Goal: Task Accomplishment & Management: Complete application form

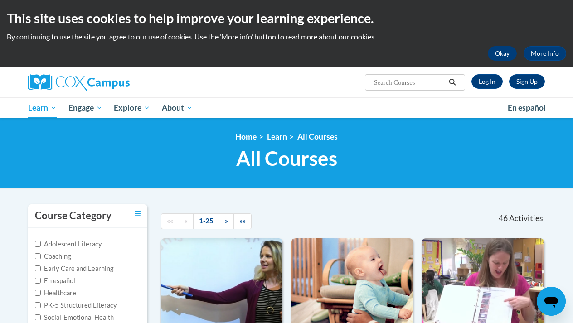
click at [496, 53] on button "Okay" at bounding box center [502, 53] width 29 height 15
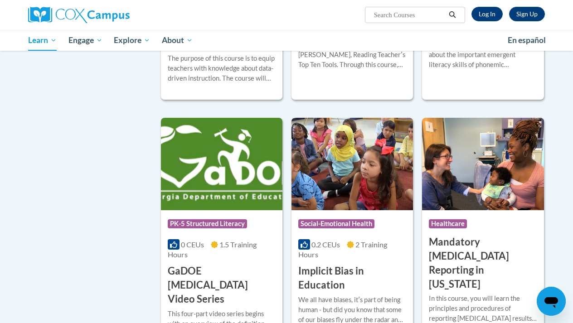
scroll to position [1110, 0]
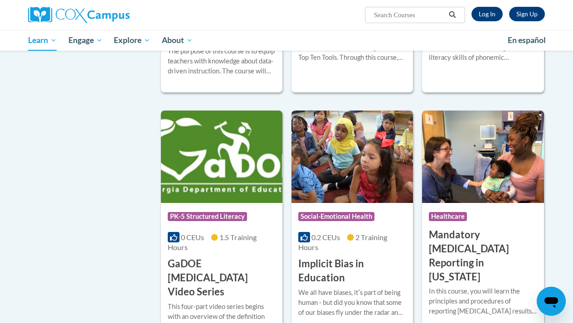
click at [236, 212] on span "PK-5 Structured Literacy" at bounding box center [207, 216] width 79 height 9
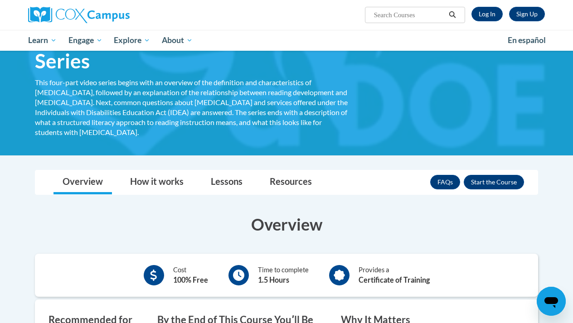
scroll to position [58, 0]
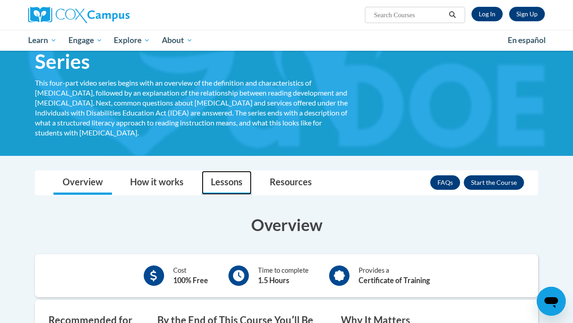
click at [235, 171] on link "Lessons" at bounding box center [227, 183] width 50 height 24
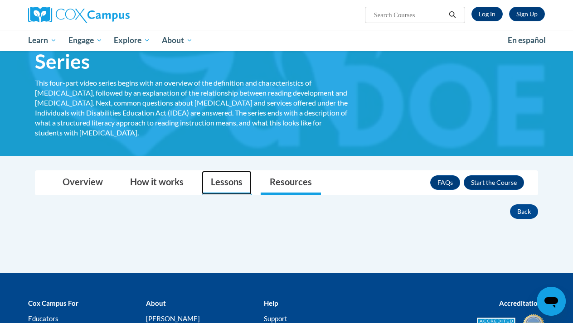
click at [244, 171] on link "Lessons" at bounding box center [227, 183] width 50 height 24
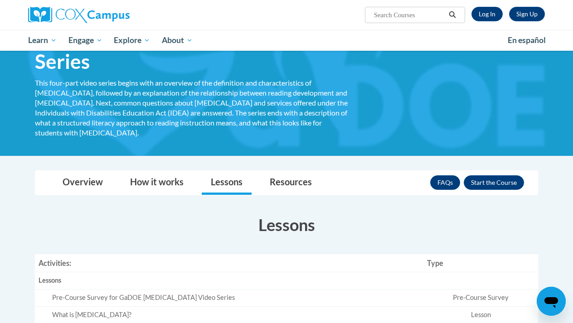
click at [219, 214] on h3 "Lessons" at bounding box center [286, 225] width 503 height 23
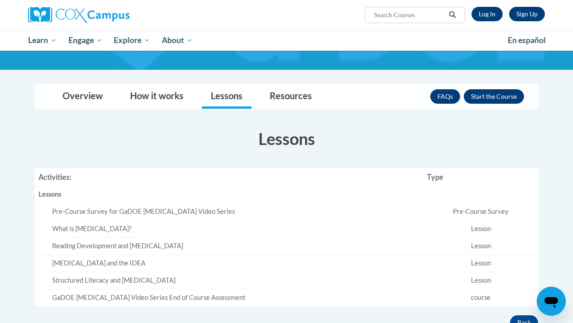
scroll to position [134, 0]
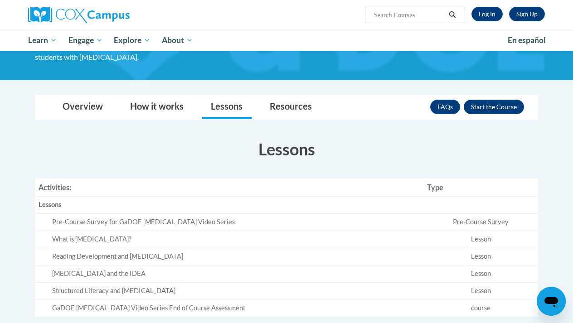
click at [478, 100] on button "Enroll" at bounding box center [494, 107] width 60 height 15
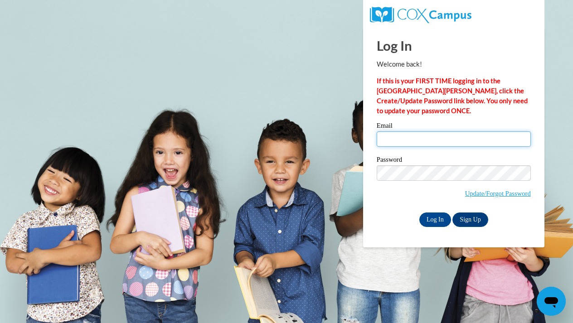
type input "[EMAIL_ADDRESS][DOMAIN_NAME]"
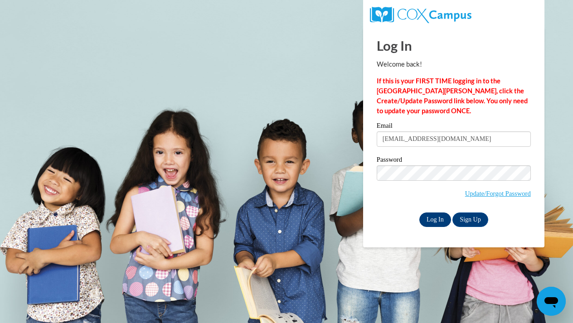
click at [442, 222] on input "Log In" at bounding box center [436, 220] width 32 height 15
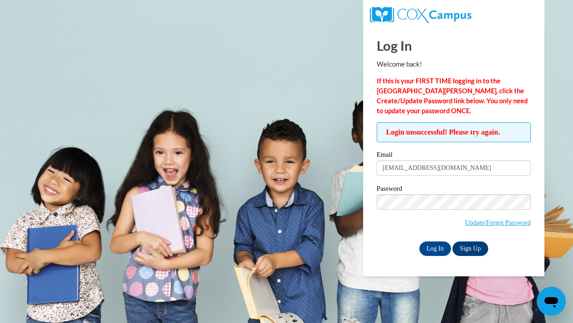
click at [467, 249] on link "Sign Up" at bounding box center [470, 249] width 35 height 15
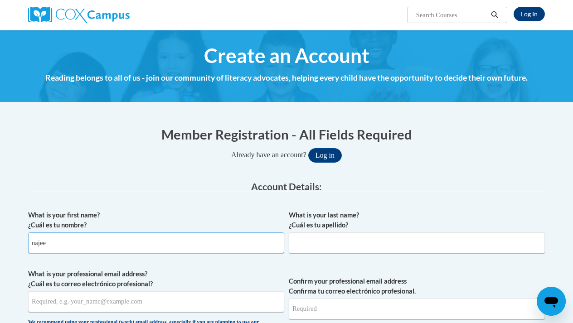
type input "najee"
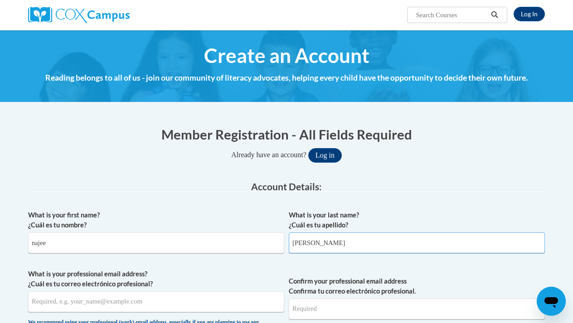
type input "[PERSON_NAME]"
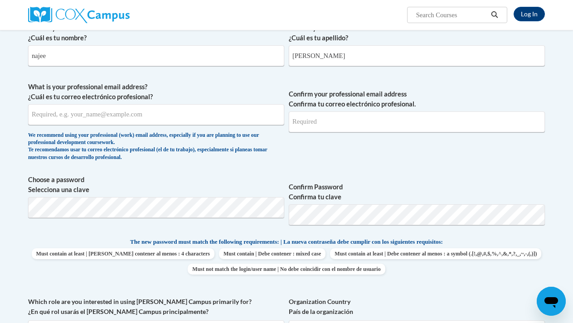
scroll to position [189, 0]
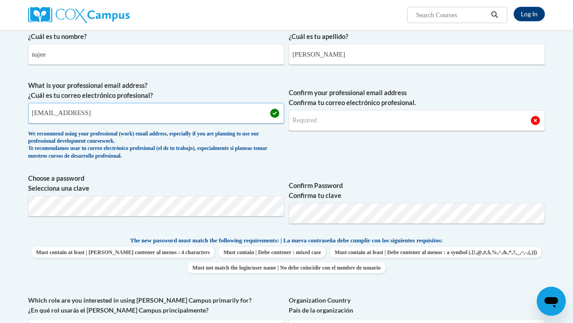
type input "[EMAIL_ADDRESS]"
type input "[EMAIL_ADDRESS][DOMAIN_NAME]"
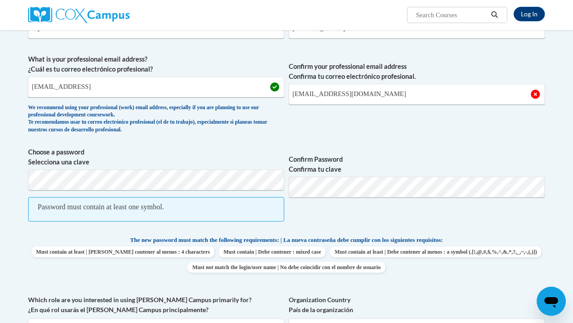
scroll to position [216, 0]
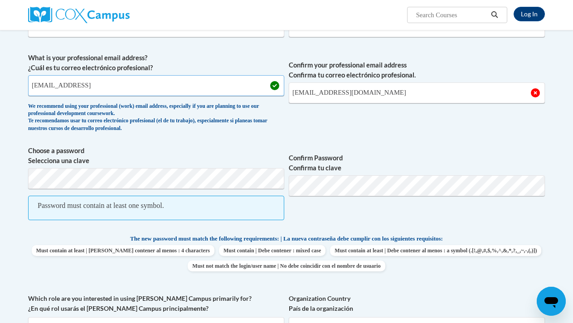
click at [103, 84] on input "[EMAIL_ADDRESS]" at bounding box center [156, 85] width 256 height 21
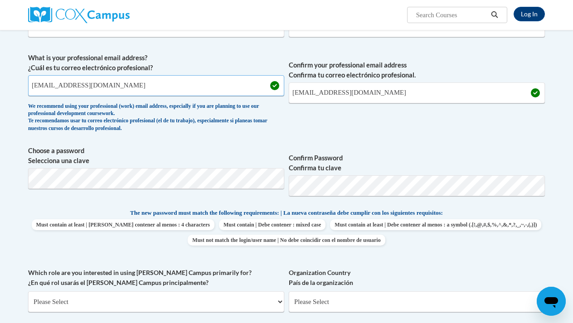
type input "[EMAIL_ADDRESS][DOMAIN_NAME]"
click at [376, 268] on label "Organization Country País de la organización" at bounding box center [417, 278] width 256 height 20
click at [376, 292] on select "Please Select [GEOGRAPHIC_DATA] | [GEOGRAPHIC_DATA] Outside of [GEOGRAPHIC_DATA…" at bounding box center [417, 302] width 256 height 21
click at [181, 264] on div "What is your first name? ¿Cuál es tu nombre? [PERSON_NAME] What is your last na…" at bounding box center [286, 200] width 517 height 421
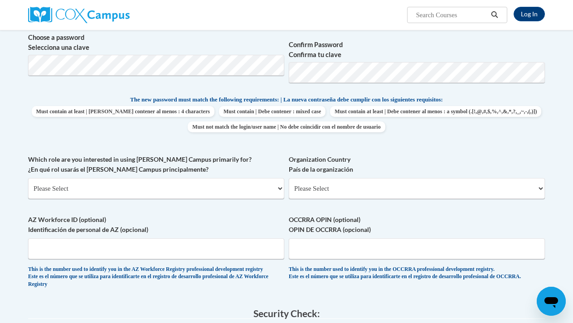
scroll to position [331, 0]
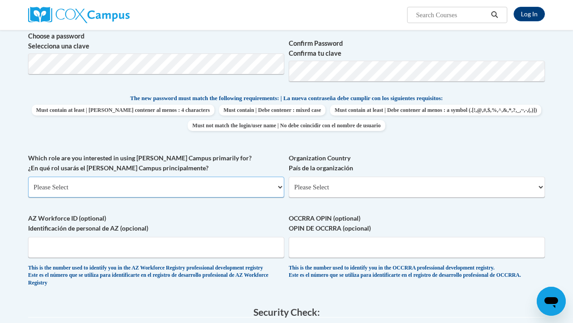
select select "5a18ea06-2b54-4451-96f2-d152daf9eac5"
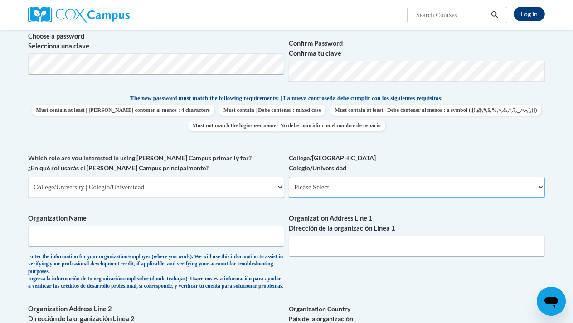
select select "99b32b07-cffc-426c-8bf6-0cd77760d84b"
type input "[GEOGRAPHIC_DATA]"
type input "[STREET_ADDRESS]"
click at [474, 272] on div "What is your first name? ¿Cuál es tu nombre? [PERSON_NAME] What is your last na…" at bounding box center [286, 161] width 517 height 572
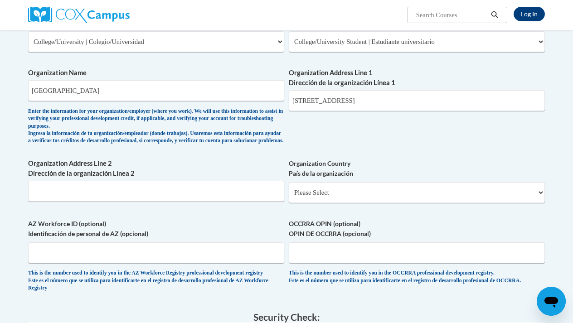
scroll to position [477, 0]
select select "ad49bcad-a171-4b2e-b99c-48b446064914"
select select
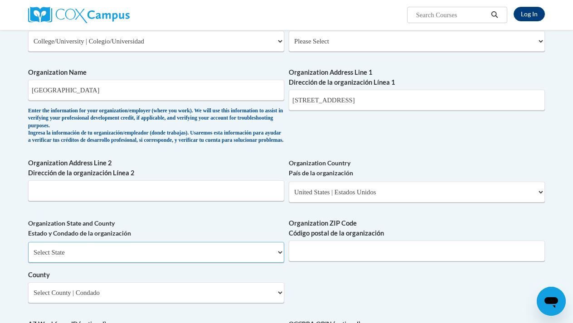
select select "[US_STATE]"
type input "30912"
select select "[GEOGRAPHIC_DATA]"
click at [330, 291] on div "What is your first name? ¿Cuál es tu nombre? [PERSON_NAME] What is your last na…" at bounding box center [286, 65] width 517 height 673
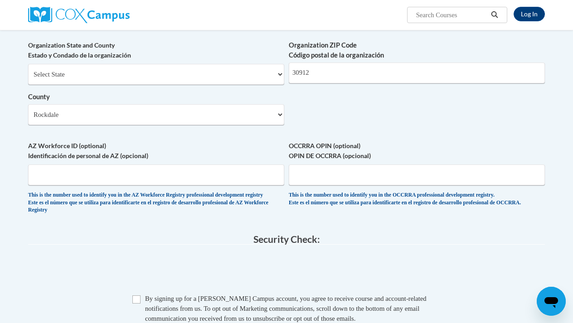
scroll to position [656, 0]
click at [139, 295] on input "Checkbox" at bounding box center [136, 299] width 8 height 8
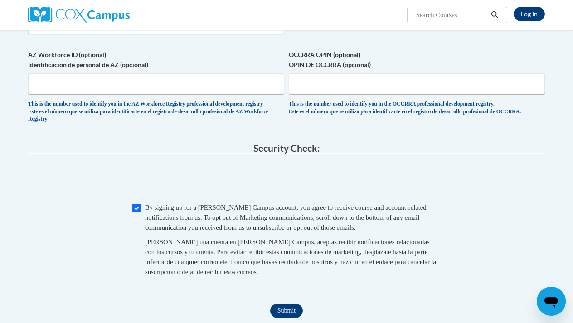
scroll to position [801, 0]
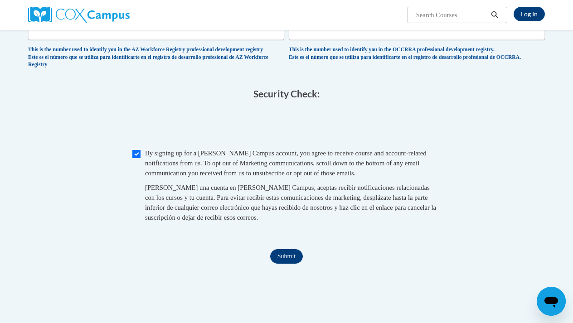
click at [295, 249] on input "Submit" at bounding box center [286, 256] width 33 height 15
click at [137, 150] on input "Checkbox" at bounding box center [136, 154] width 8 height 8
checkbox input "true"
click at [279, 249] on input "Submit" at bounding box center [286, 256] width 33 height 15
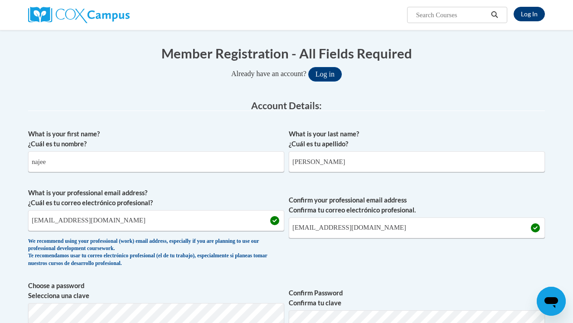
click at [527, 18] on link "Log In" at bounding box center [529, 14] width 31 height 15
